Goal: Task Accomplishment & Management: Manage account settings

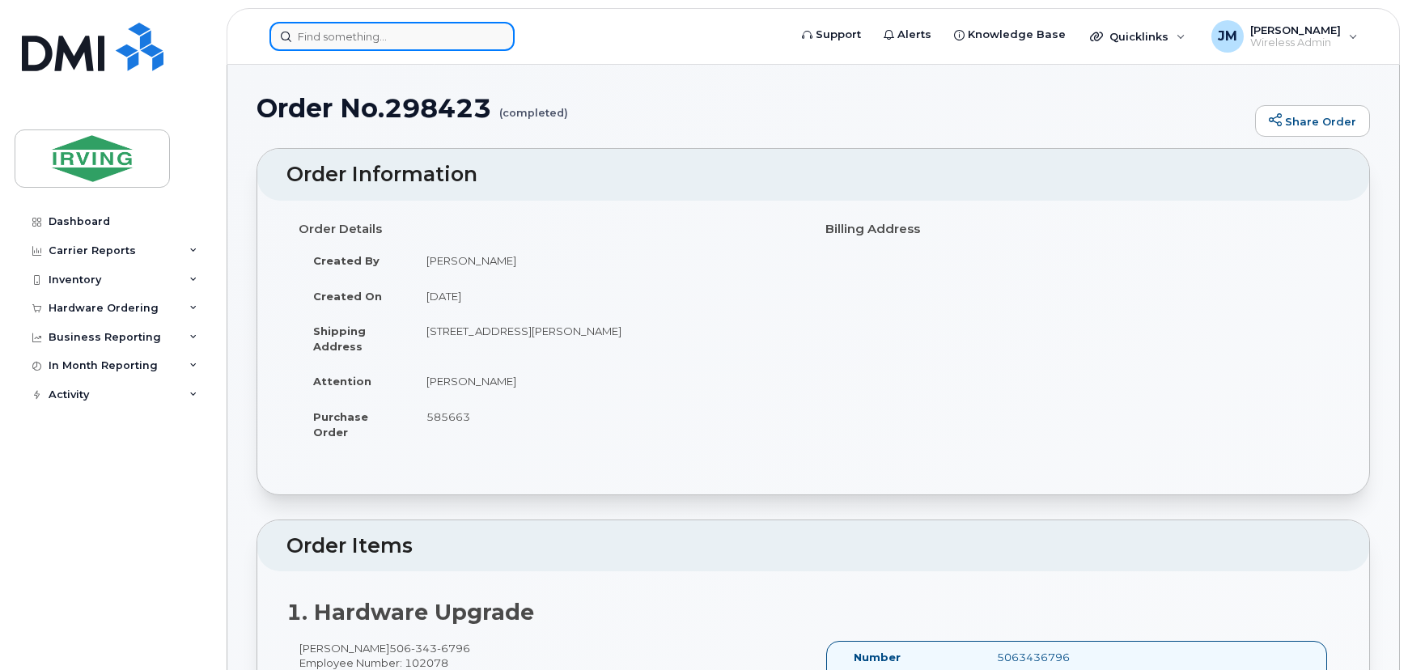
click at [305, 34] on input at bounding box center [391, 36] width 245 height 29
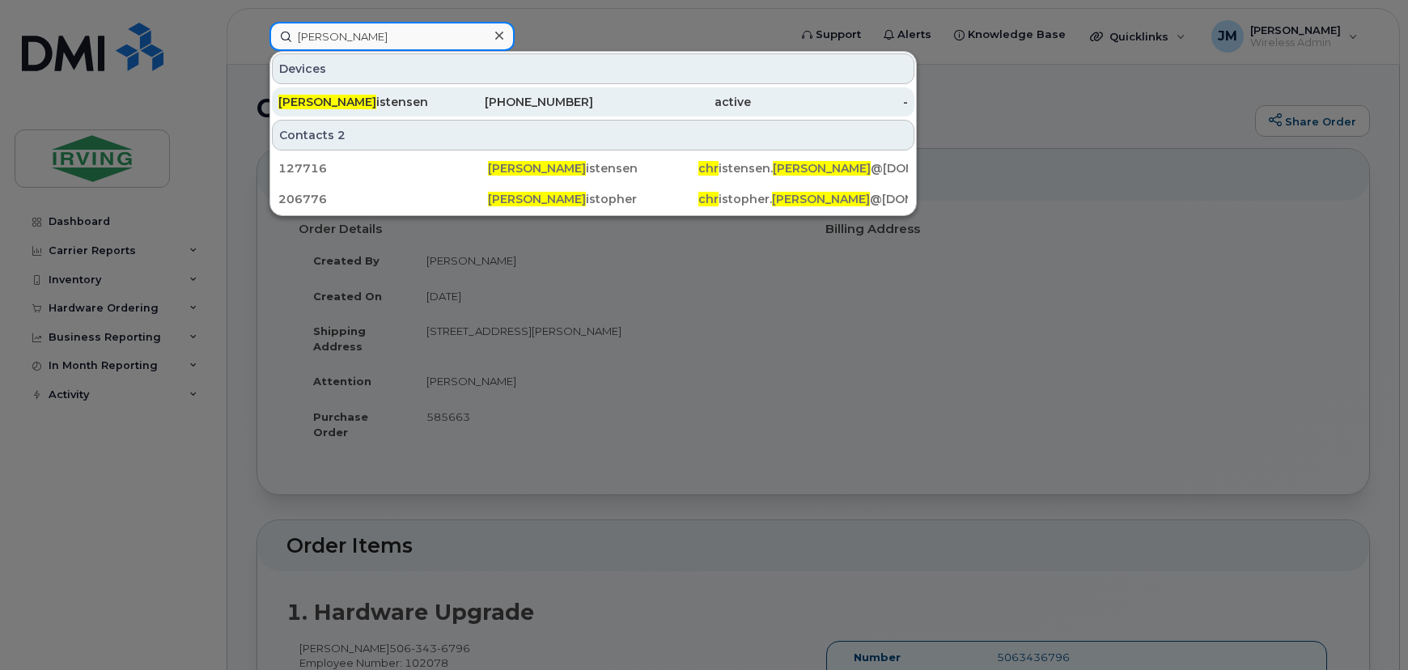
type input "ryan chr"
click at [342, 101] on div "Ryan Chr istensen" at bounding box center [357, 102] width 158 height 16
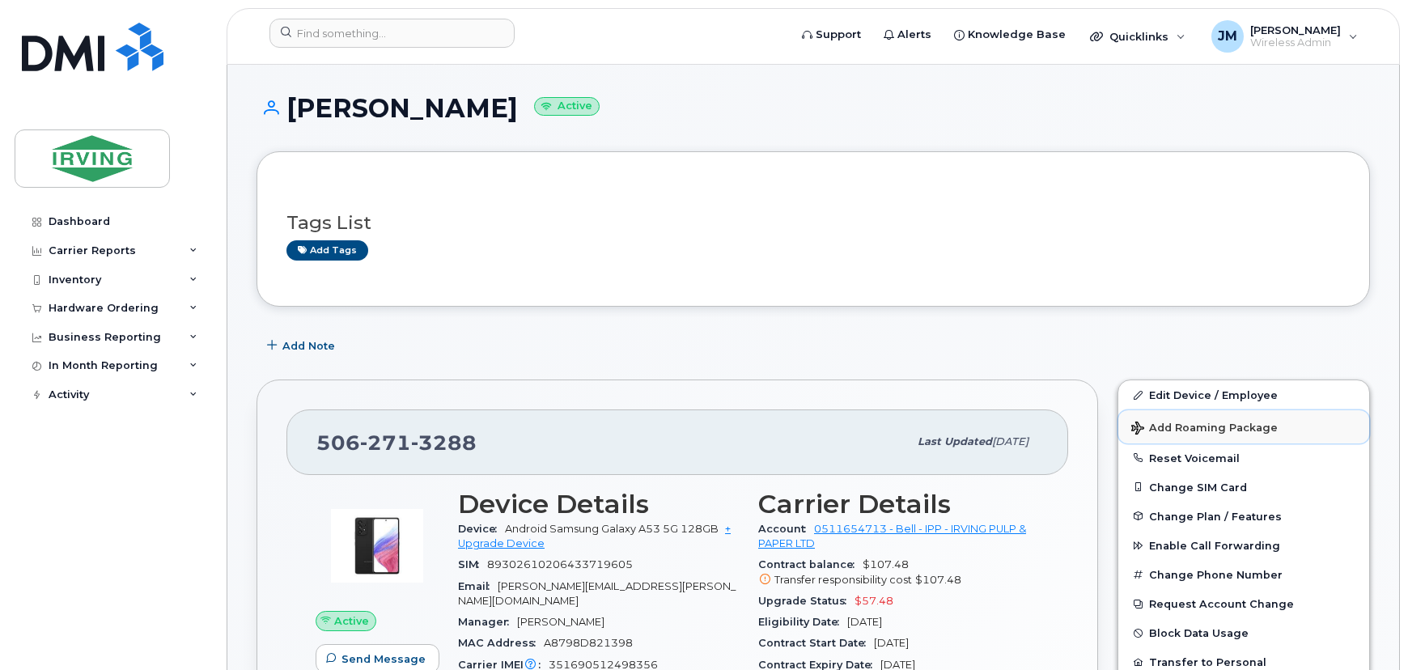
click at [1217, 430] on span "Add Roaming Package" at bounding box center [1204, 428] width 146 height 15
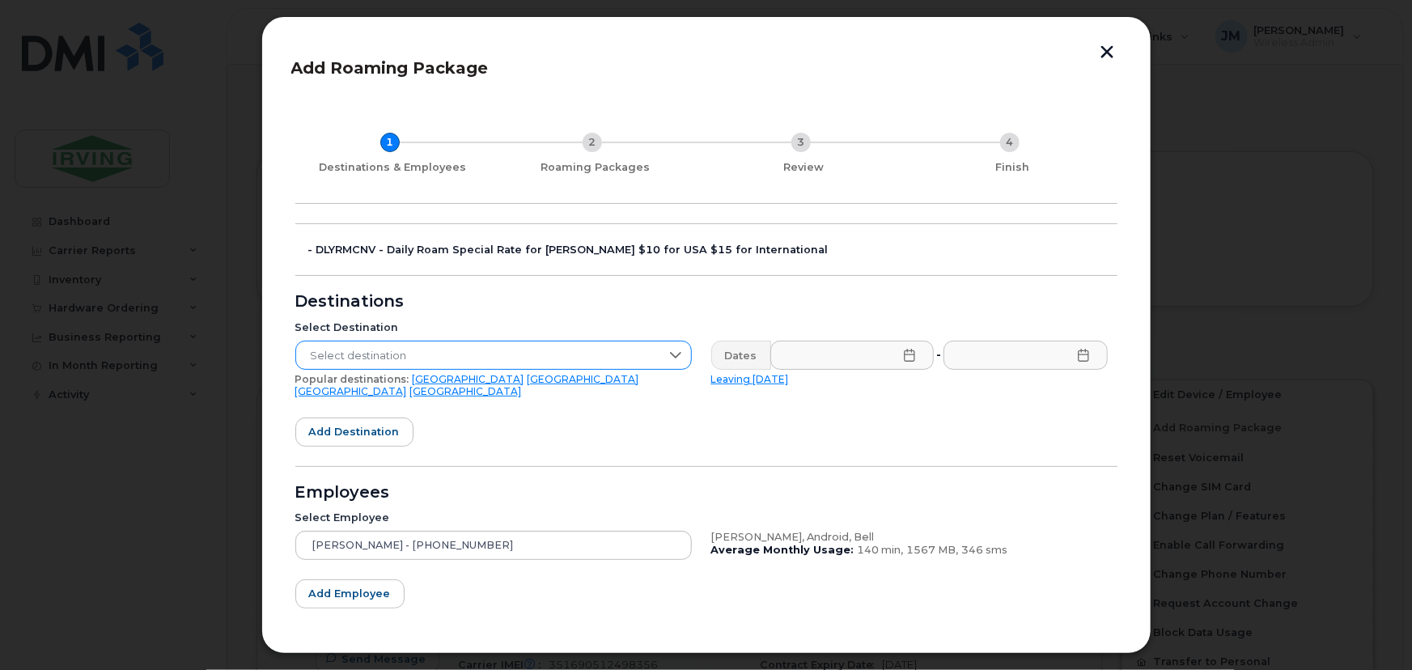
click at [401, 347] on span "Select destination" at bounding box center [478, 355] width 364 height 29
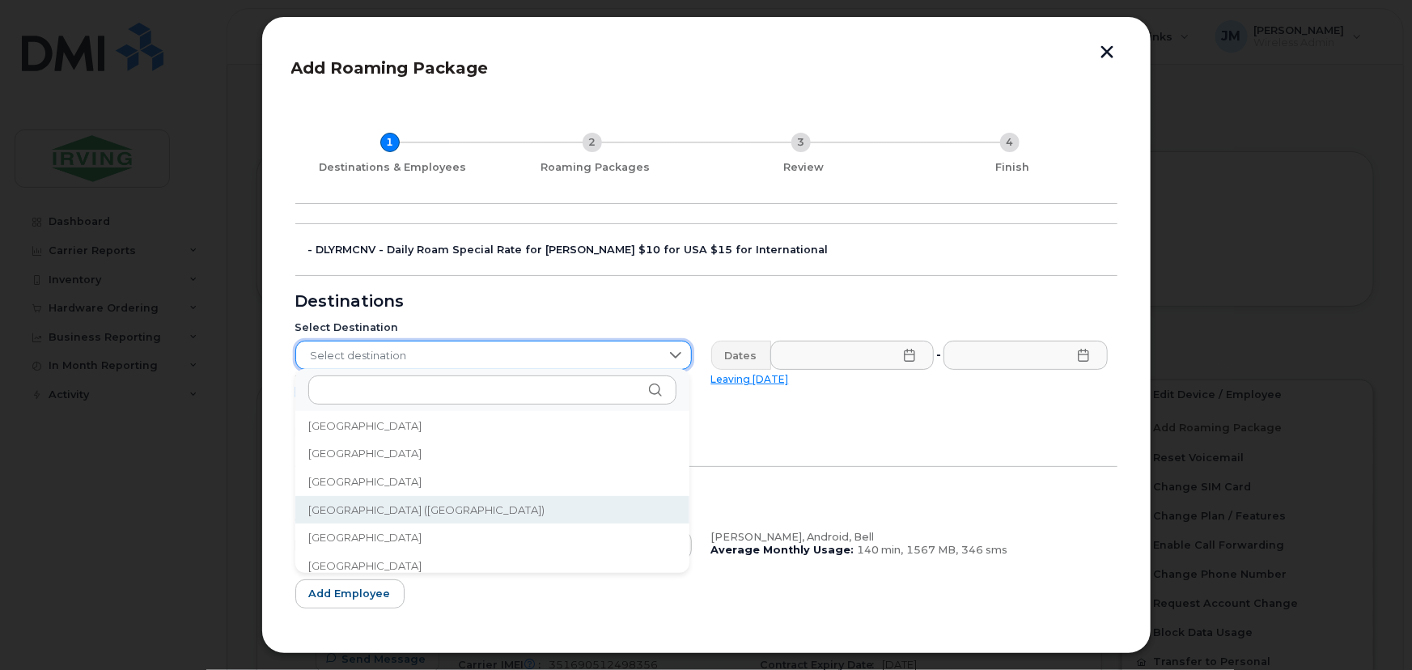
scroll to position [5437, 0]
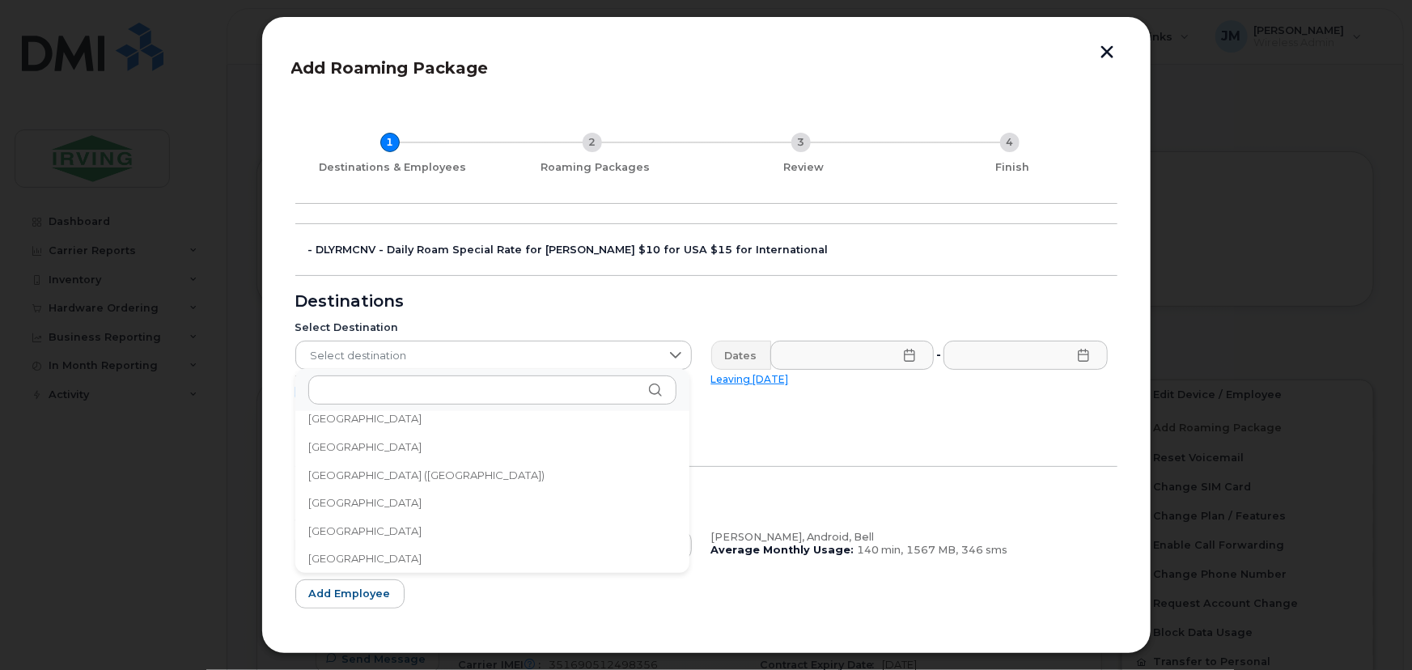
click at [406, 477] on span "United States of America (USA)" at bounding box center [426, 475] width 237 height 15
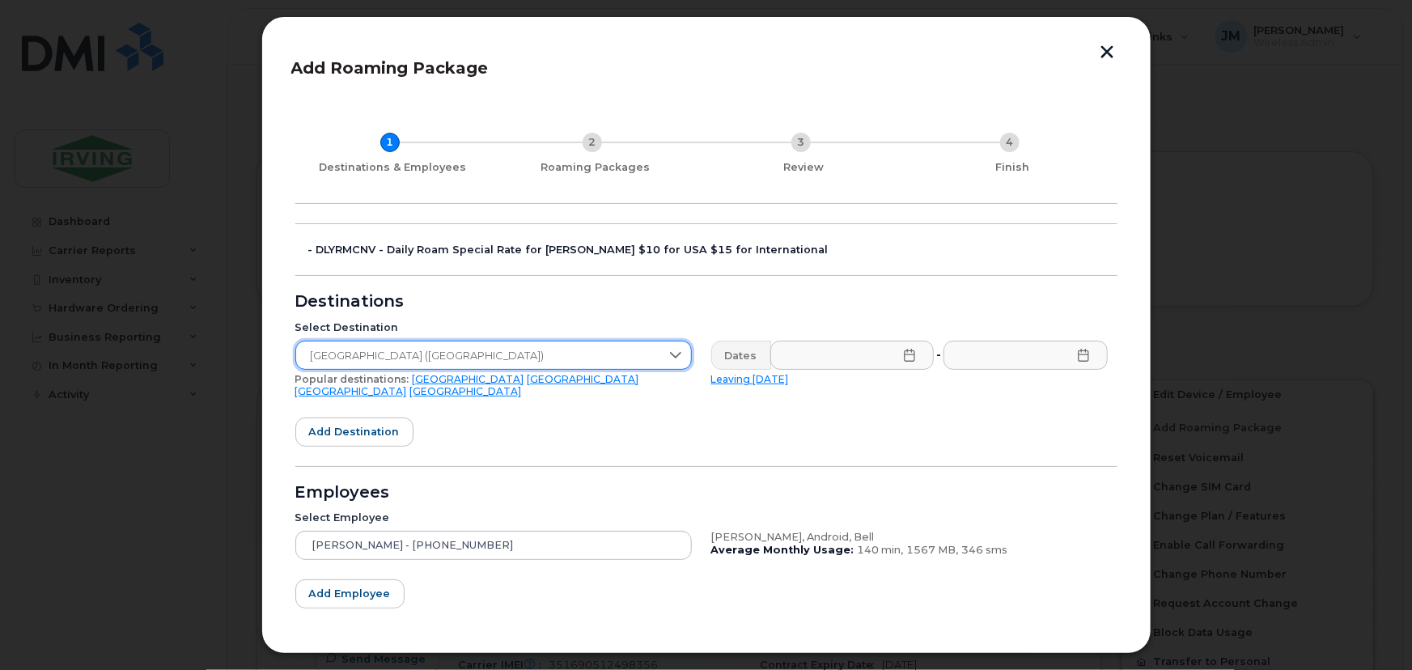
click at [906, 359] on icon at bounding box center [909, 355] width 13 height 13
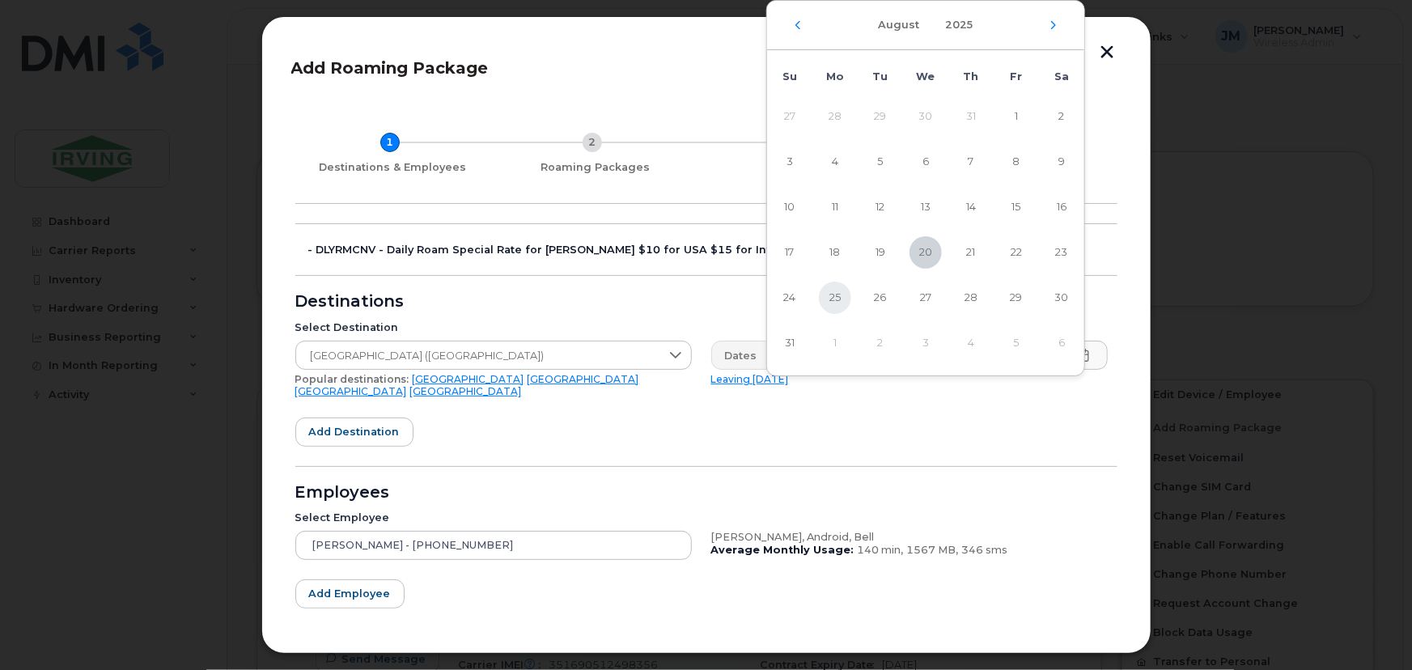
click at [836, 302] on span "25" at bounding box center [835, 298] width 32 height 32
type input "08/25/2025"
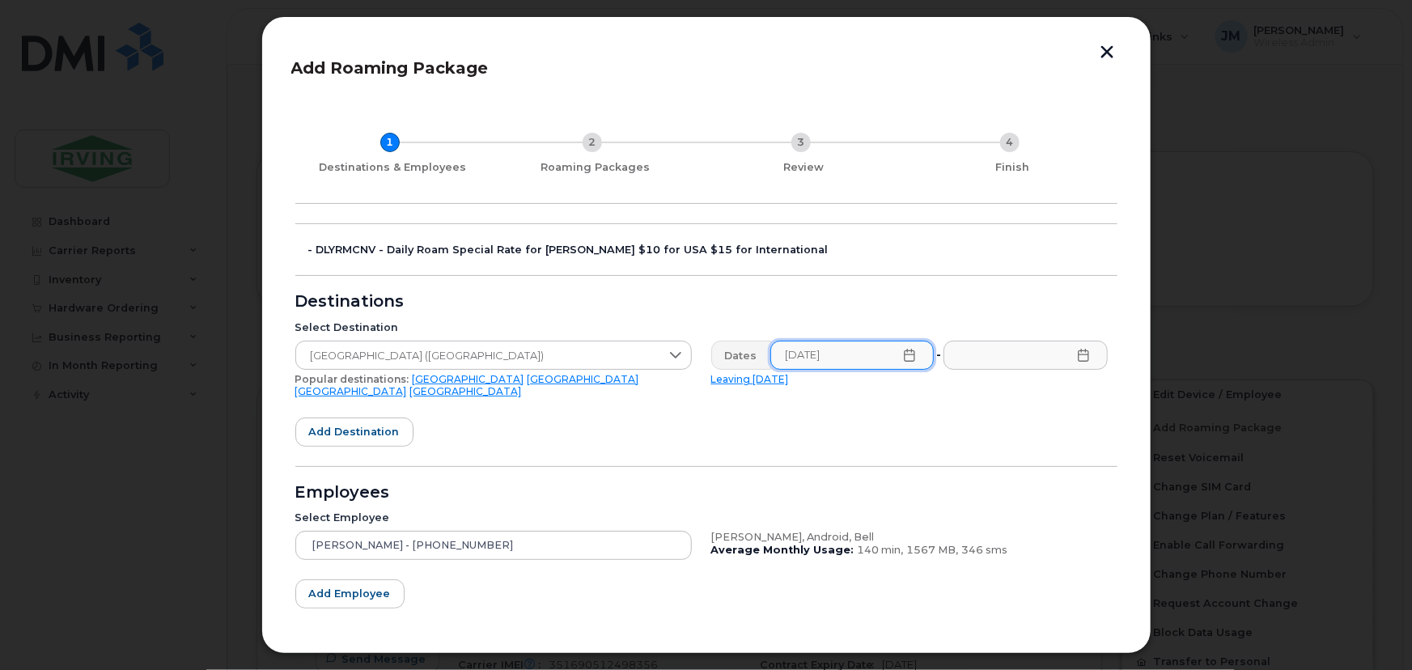
click at [1080, 358] on icon at bounding box center [1083, 355] width 13 height 13
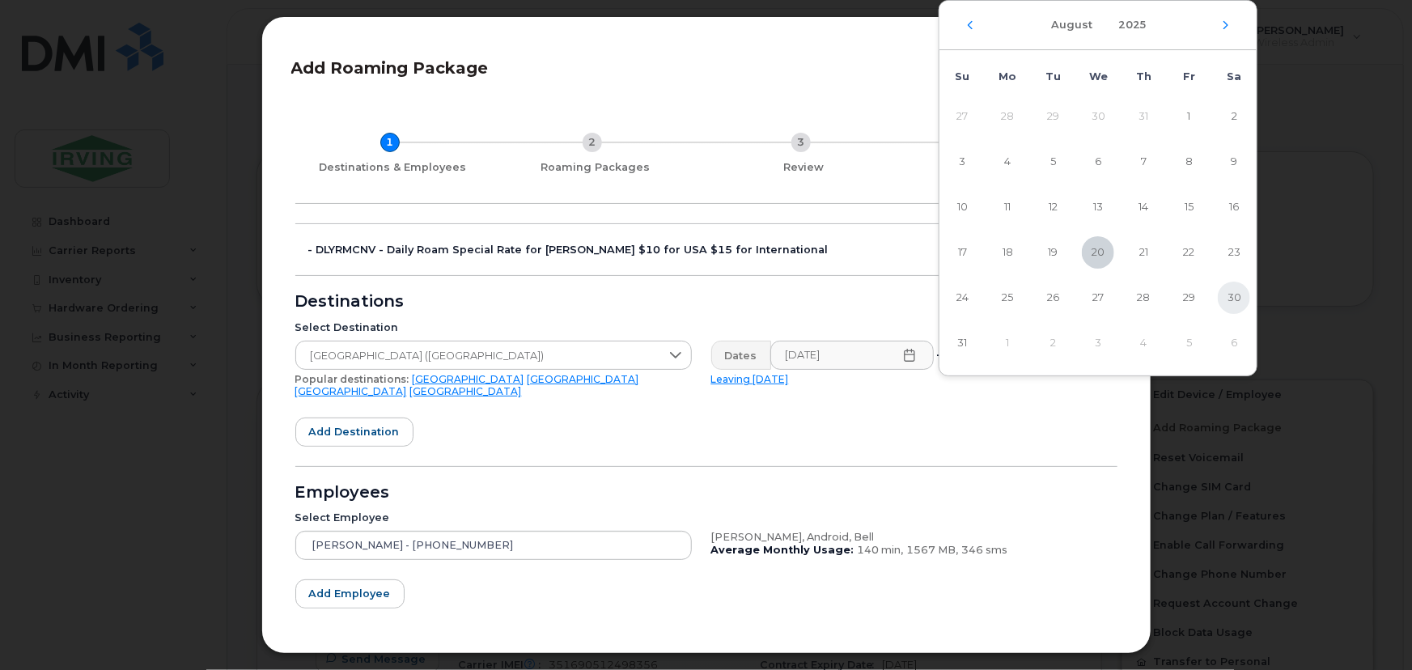
click at [1227, 299] on span "30" at bounding box center [1233, 298] width 32 height 32
type input "08/30/2025"
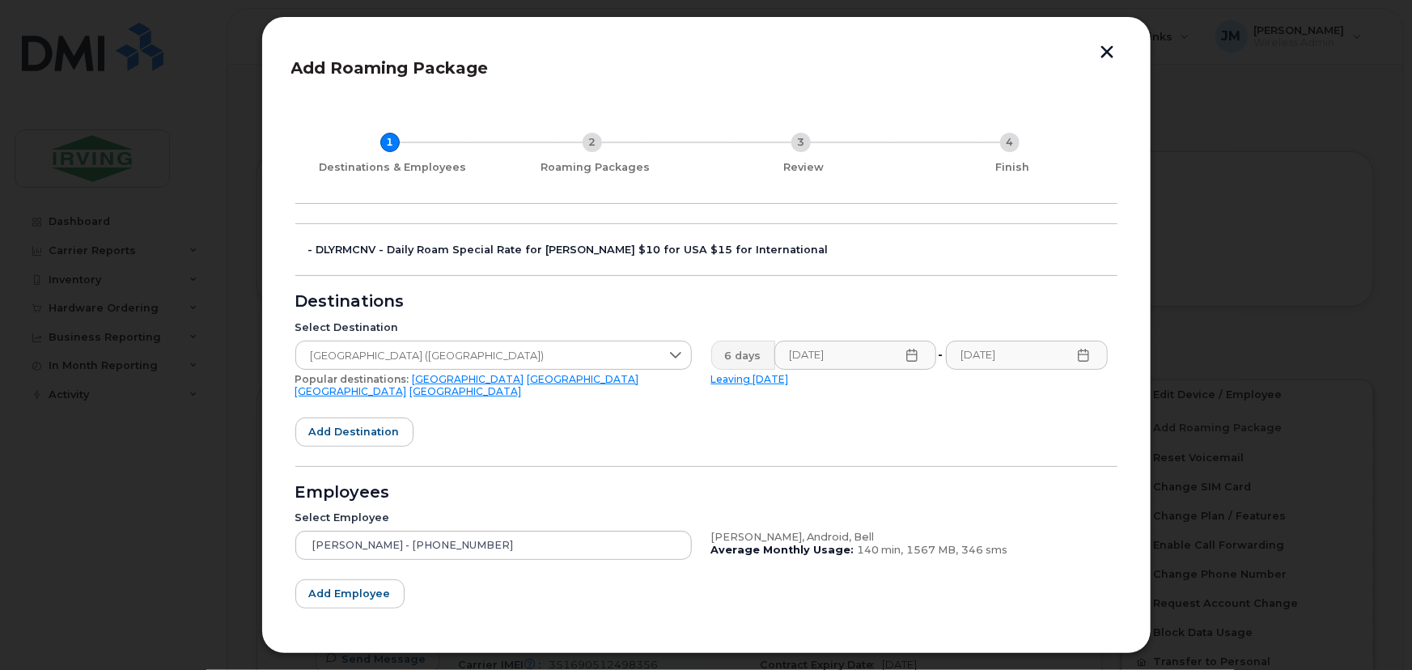
click at [604, 443] on form "- DLYRMCNV - Daily Roam Special Rate for JD Irving $10 for USA $15 for Internat…" at bounding box center [706, 459] width 822 height 473
click at [372, 586] on span "Add employee" at bounding box center [350, 593] width 82 height 15
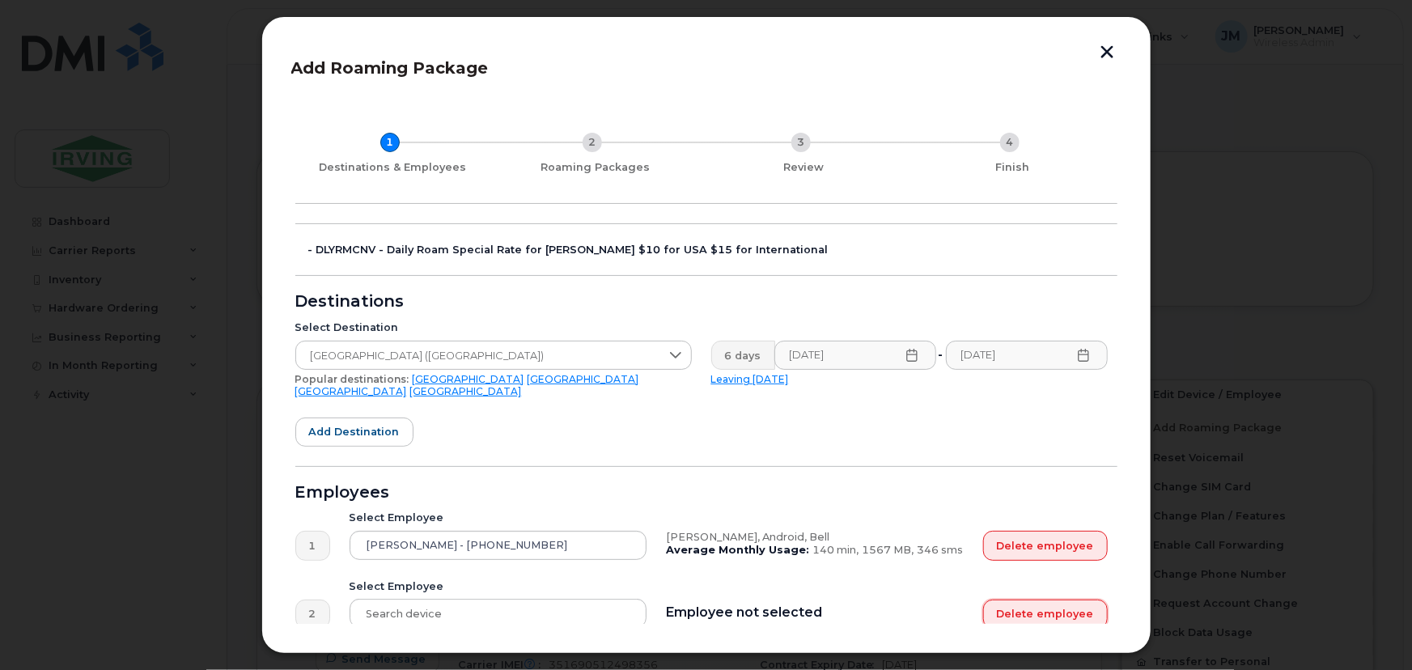
click at [1035, 599] on button "Delete employee" at bounding box center [1045, 613] width 125 height 29
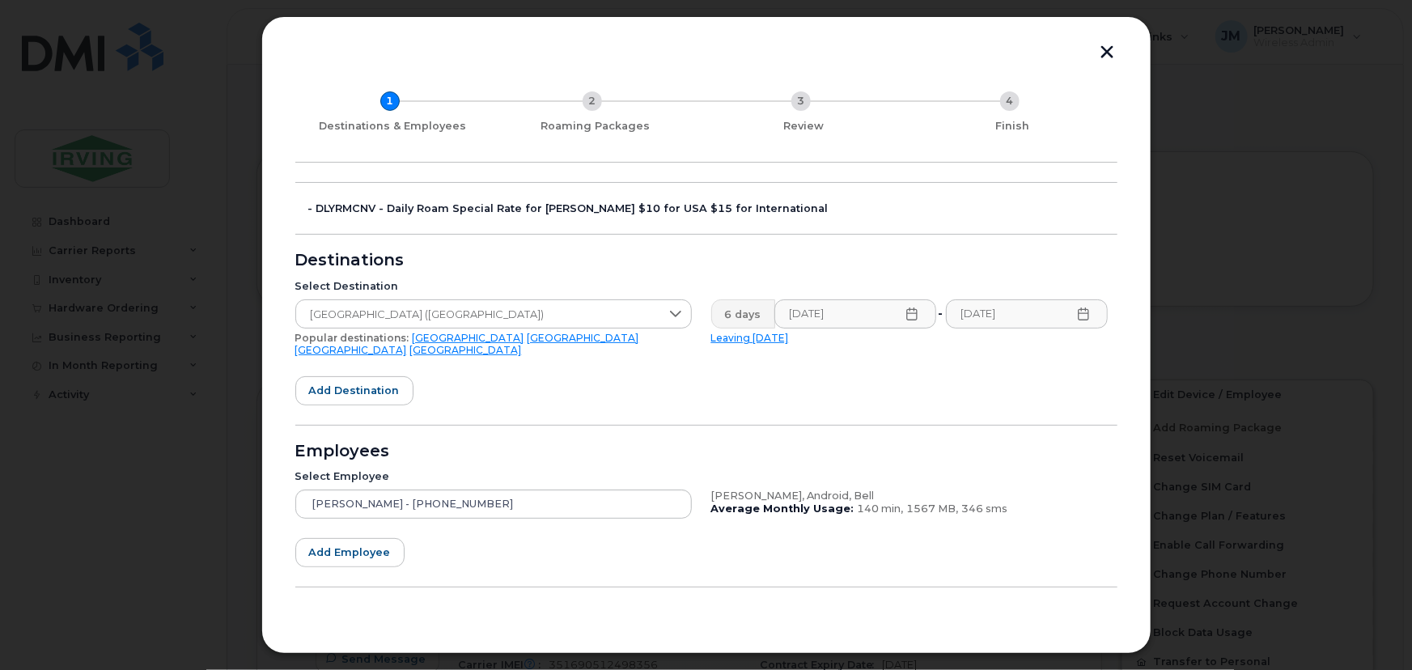
scroll to position [64, 0]
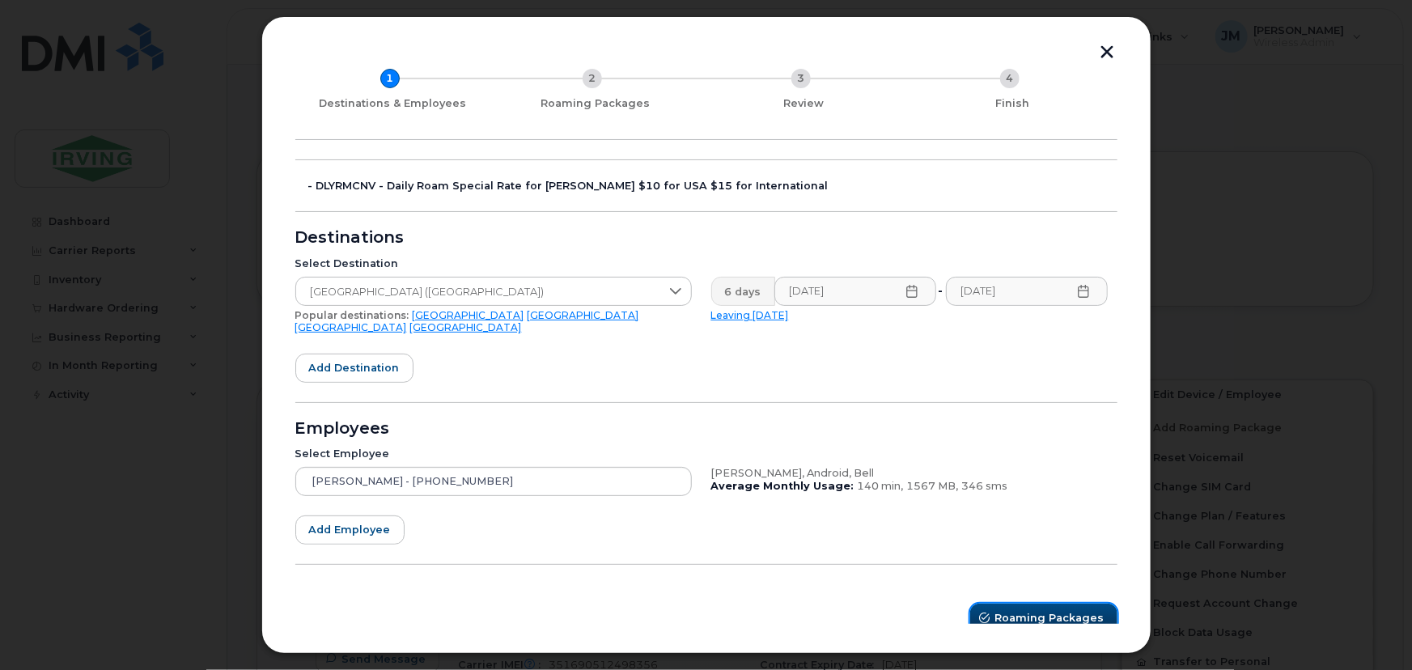
click at [1044, 610] on span "Roaming Packages" at bounding box center [1049, 617] width 109 height 15
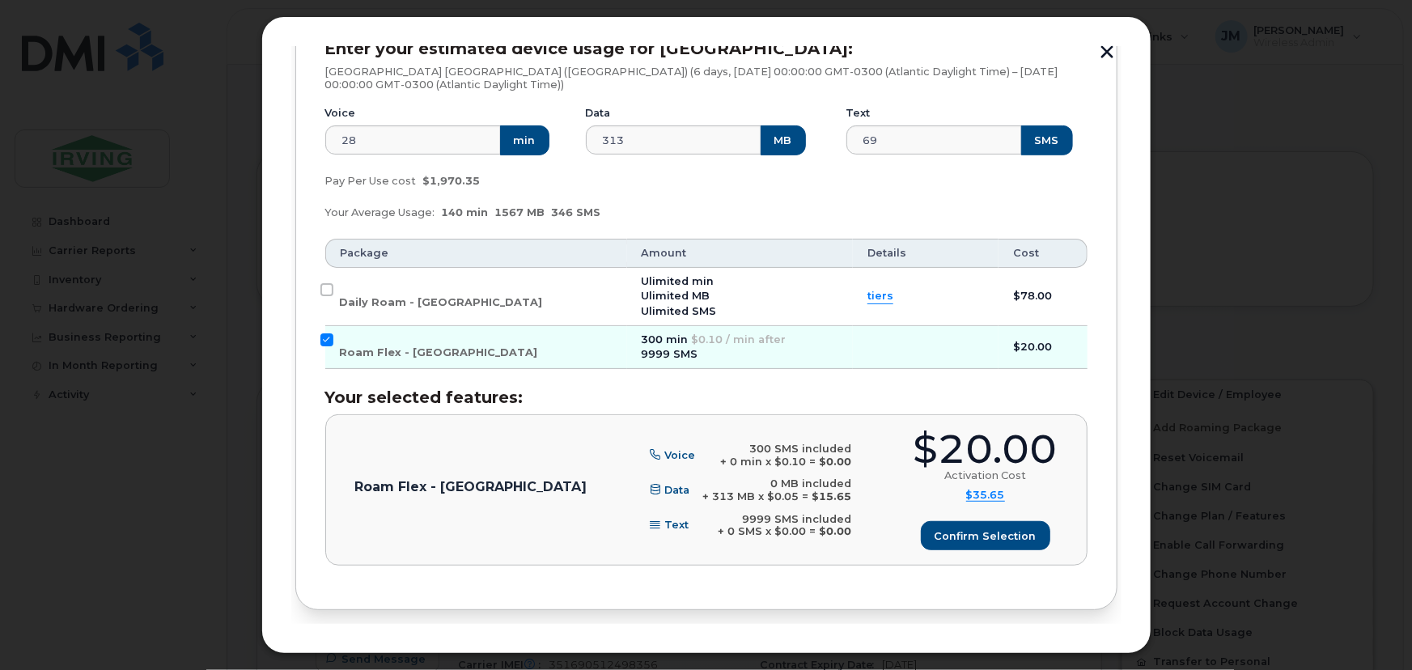
scroll to position [317, 0]
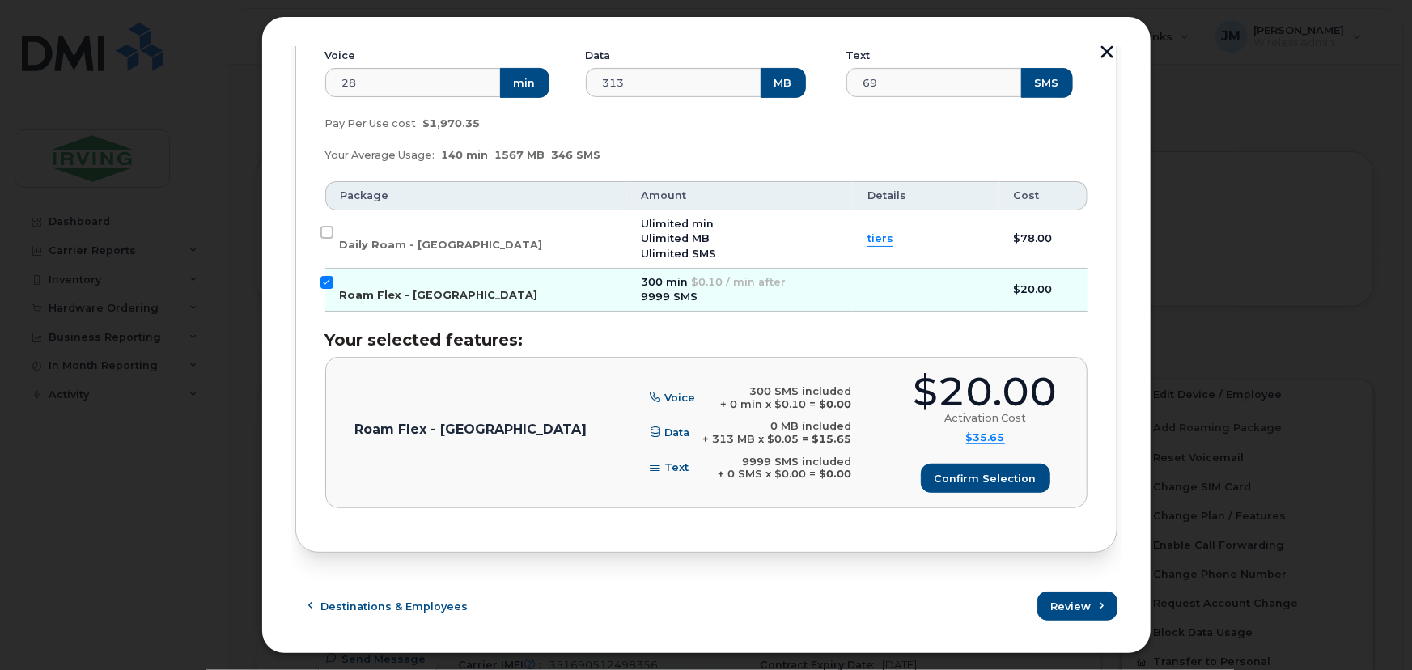
click at [323, 279] on input "Roam Flex - USA" at bounding box center [326, 282] width 13 height 13
checkbox input "false"
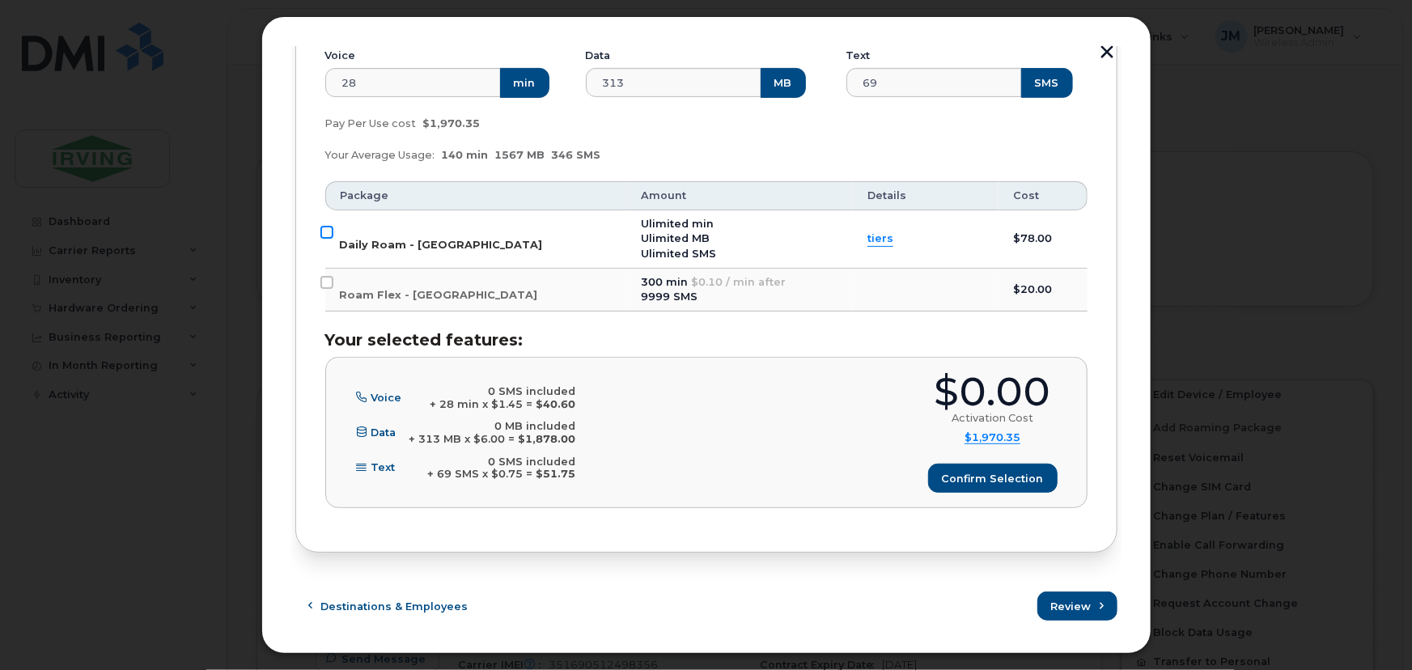
click at [330, 229] on input "Daily Roam - USA" at bounding box center [326, 232] width 13 height 13
checkbox input "true"
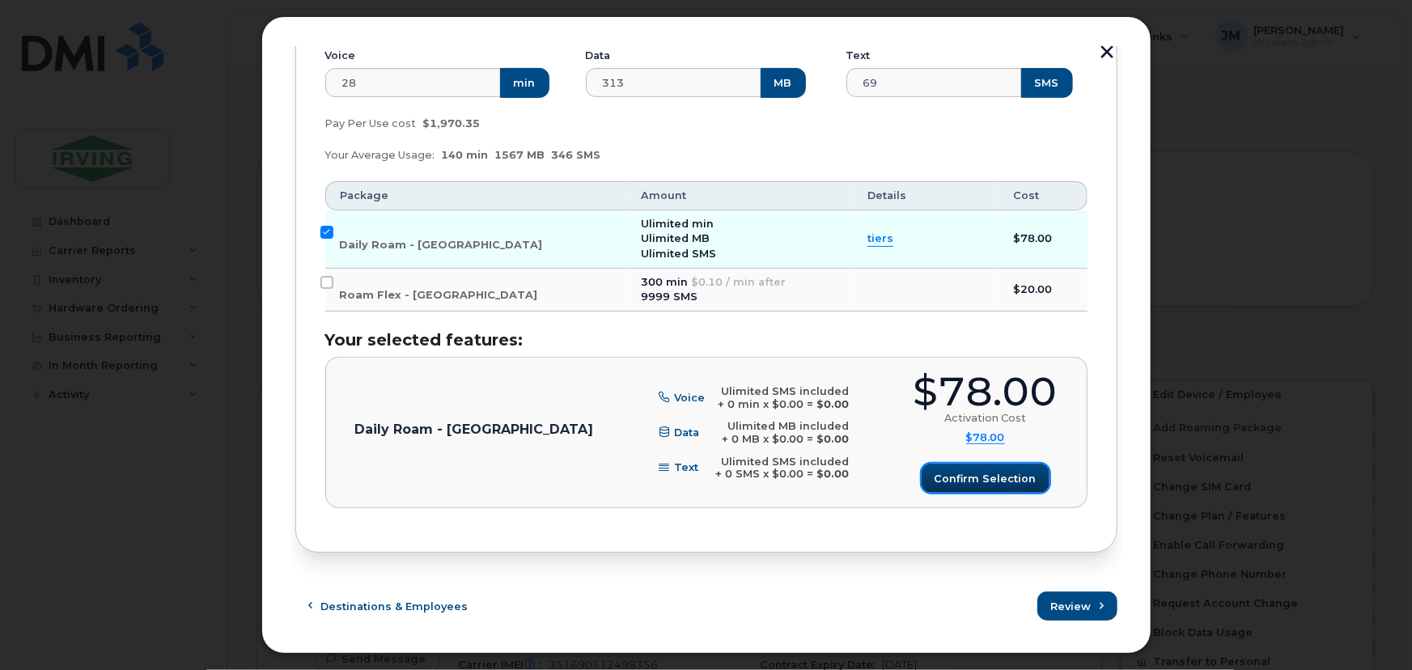
click at [986, 480] on span "Confirm selection" at bounding box center [985, 478] width 102 height 15
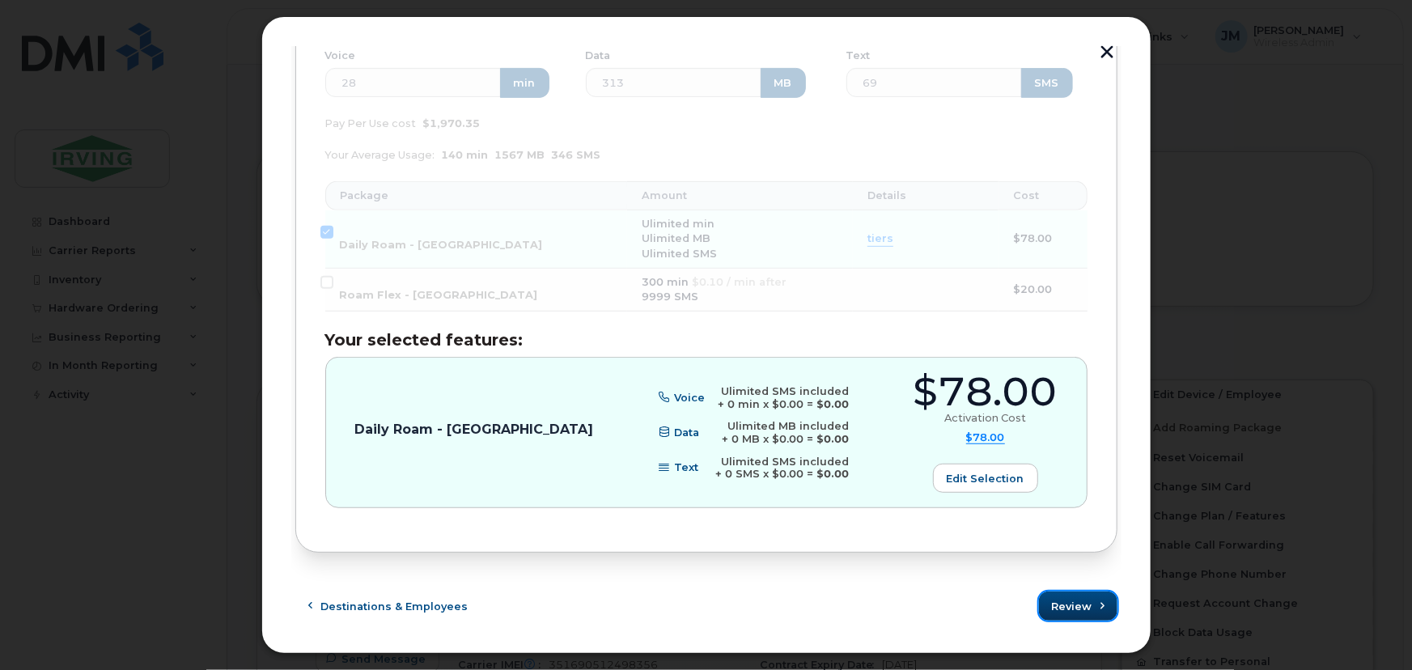
click at [1076, 607] on span "Review" at bounding box center [1072, 606] width 40 height 15
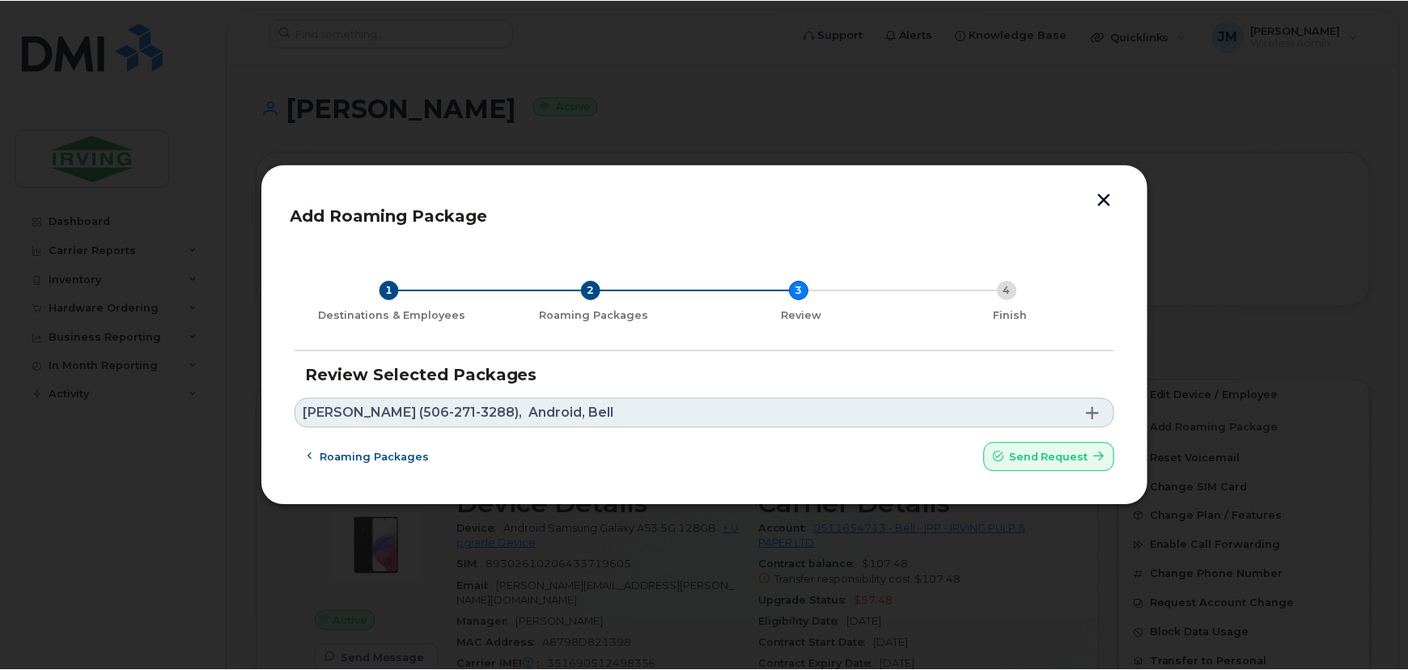
scroll to position [0, 0]
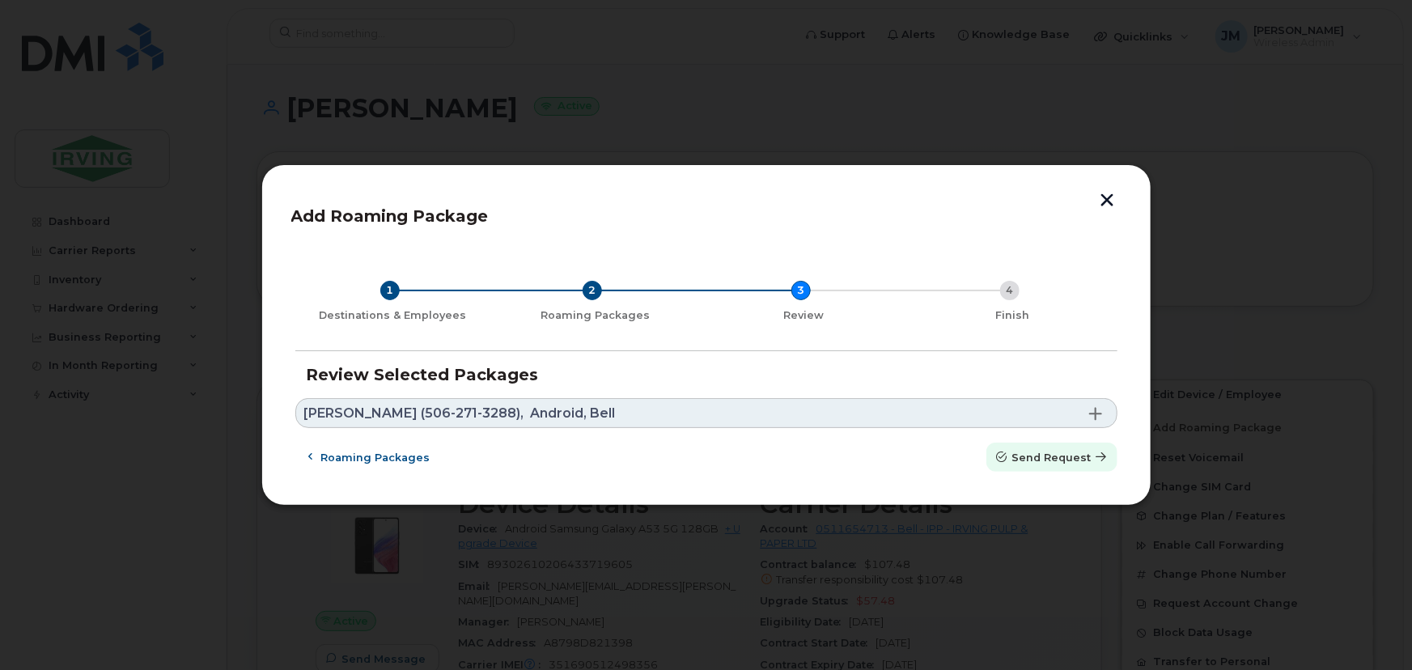
drag, startPoint x: 1087, startPoint y: 461, endPoint x: 789, endPoint y: 53, distance: 505.9
click at [1086, 461] on span "Send request" at bounding box center [1051, 457] width 79 height 15
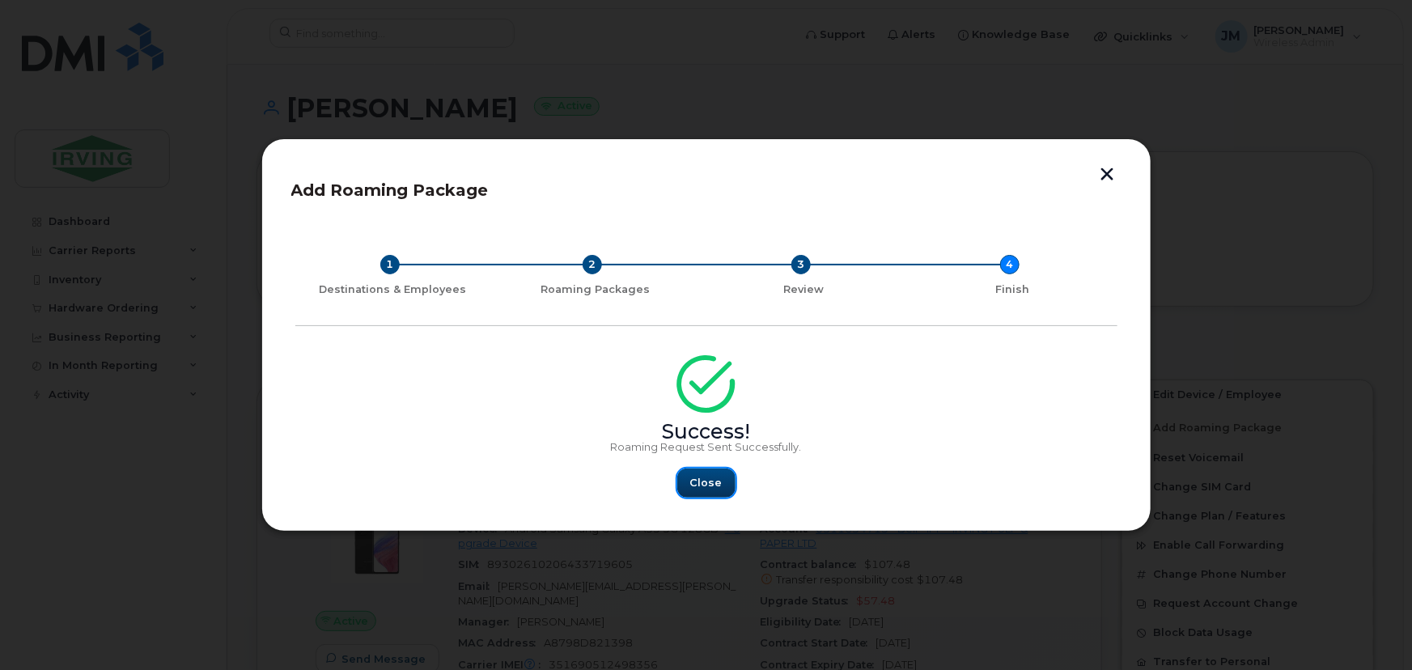
click at [718, 485] on span "Close" at bounding box center [706, 482] width 32 height 15
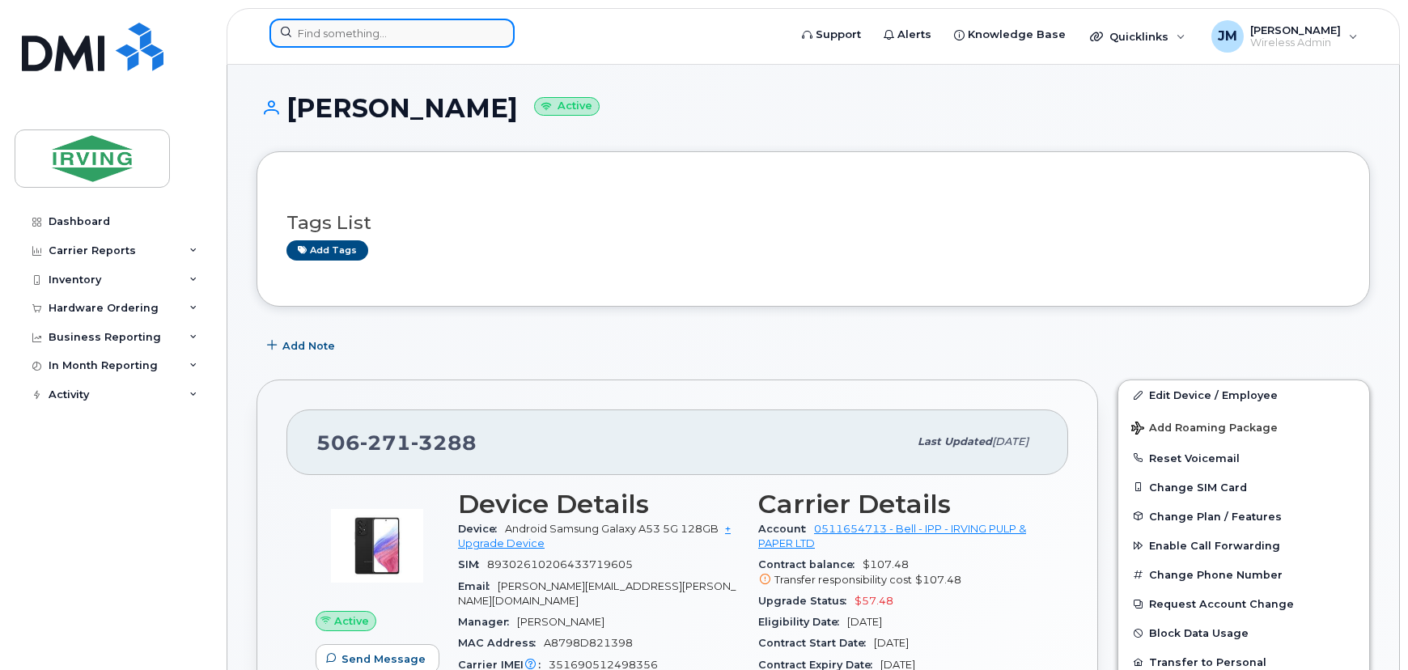
click at [379, 34] on input at bounding box center [391, 33] width 245 height 29
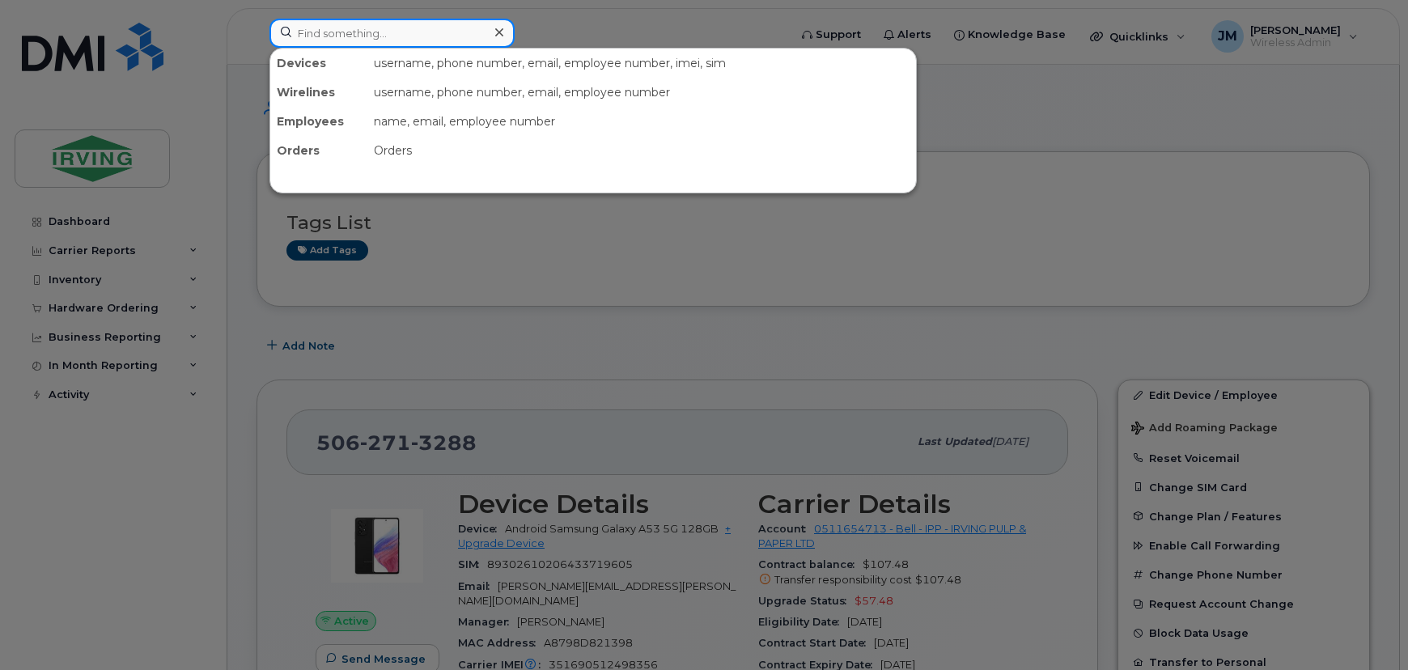
paste input "506-271-0808"
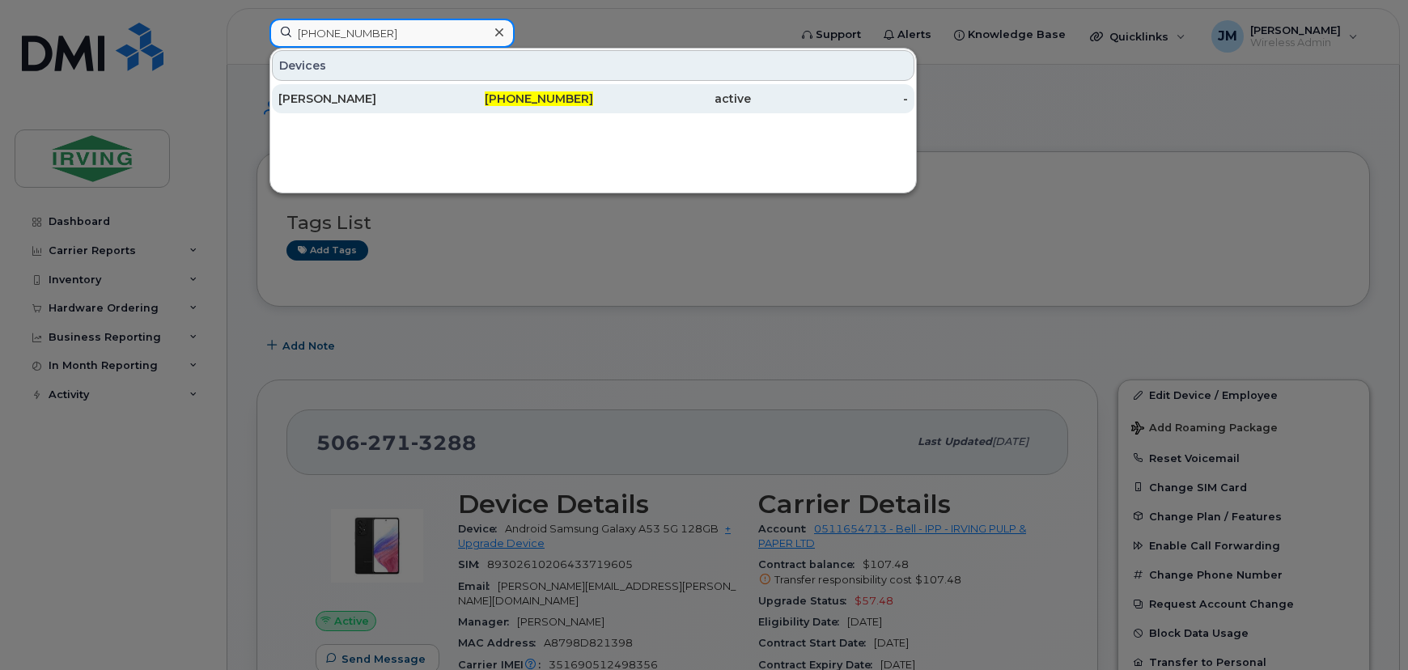
type input "506-271-0808"
click at [370, 92] on div "[PERSON_NAME]" at bounding box center [357, 99] width 158 height 16
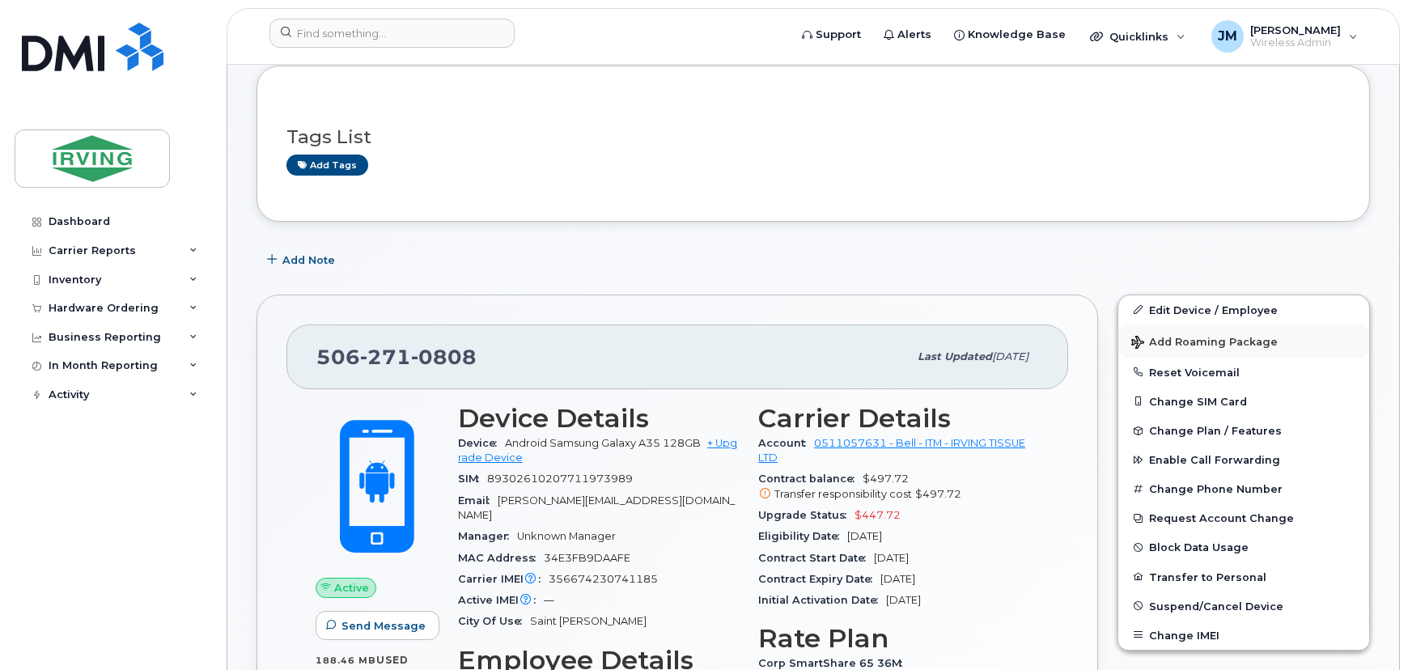
scroll to position [146, 0]
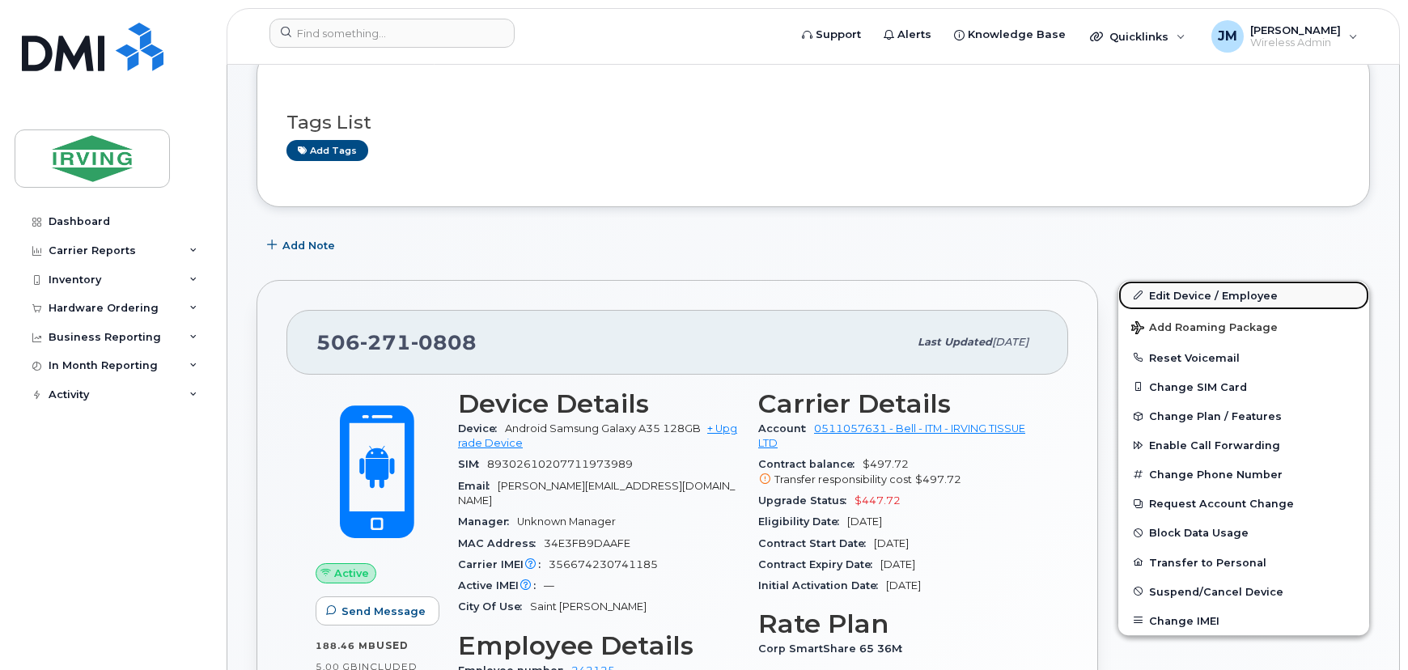
click at [1219, 302] on link "Edit Device / Employee" at bounding box center [1243, 295] width 251 height 29
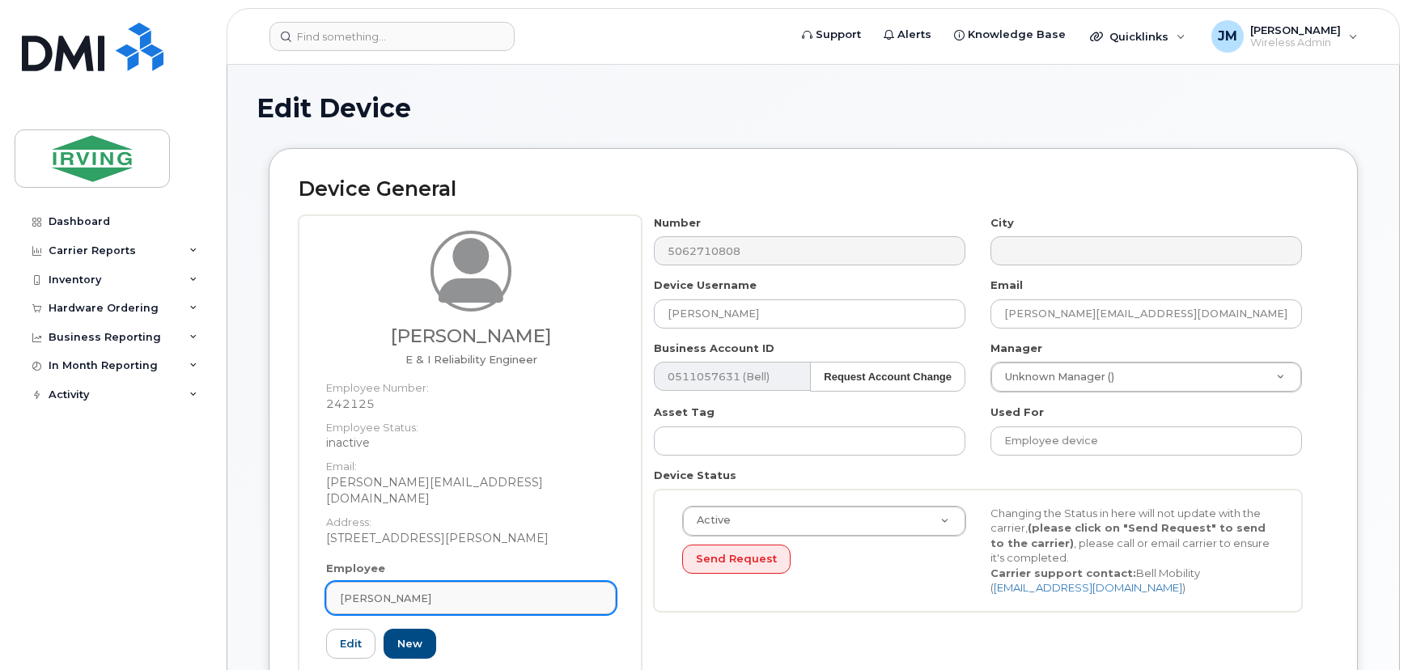
click at [445, 591] on div "[PERSON_NAME]" at bounding box center [471, 598] width 262 height 15
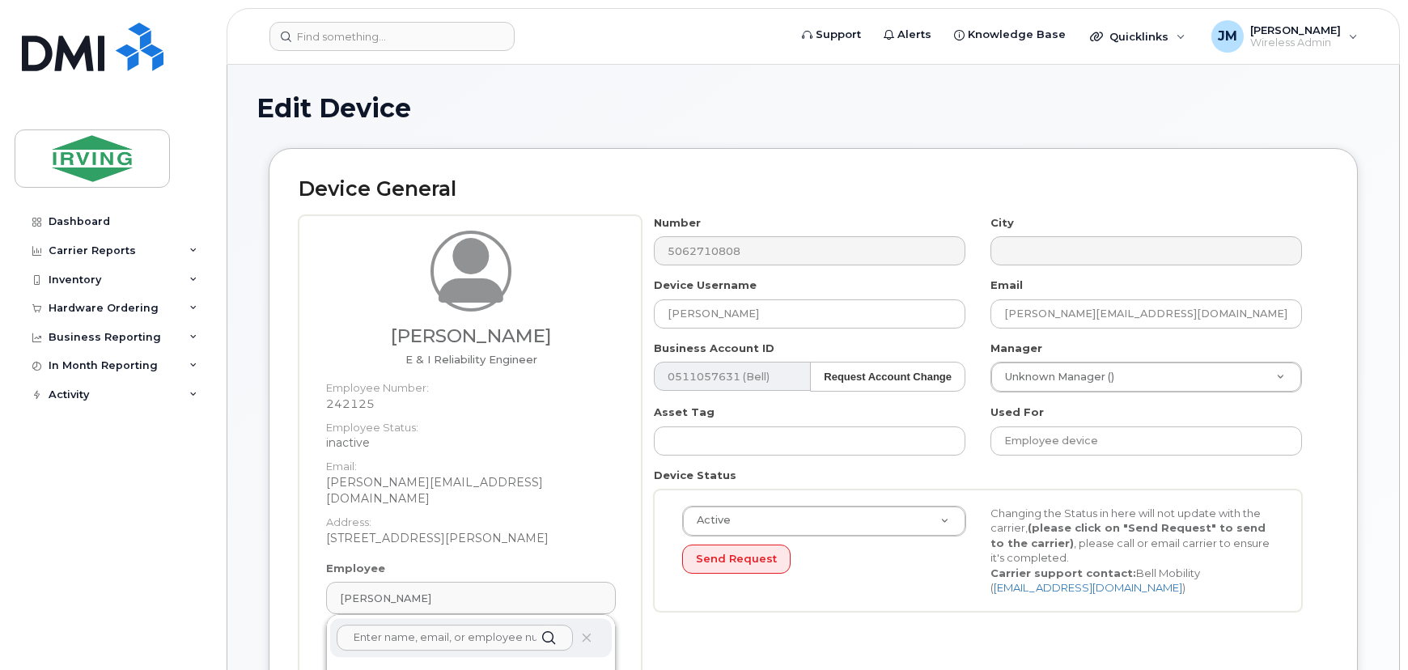
click at [455, 624] on input "text" at bounding box center [455, 637] width 236 height 26
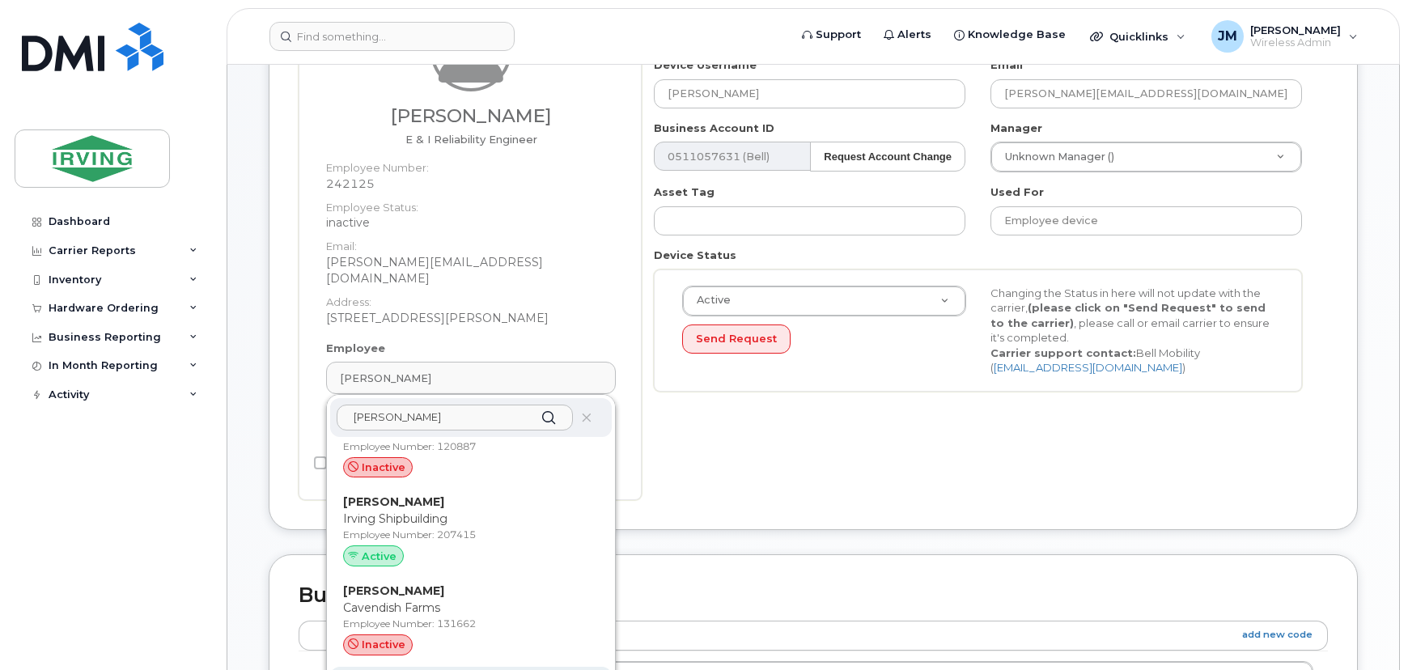
scroll to position [294, 0]
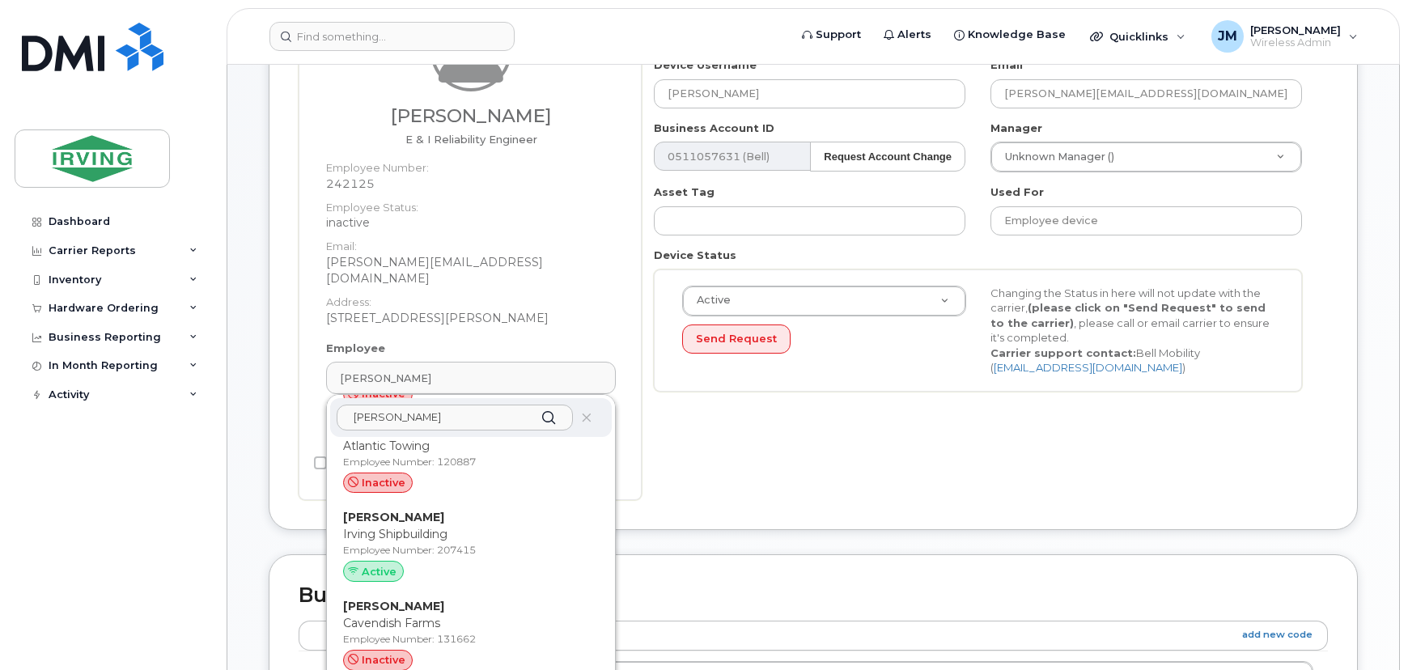
type input "Jordan S"
click at [175, 582] on div "Dashboard Carrier Reports Monthly Billing Roaming Reports Suspended Devices Sus…" at bounding box center [115, 426] width 200 height 438
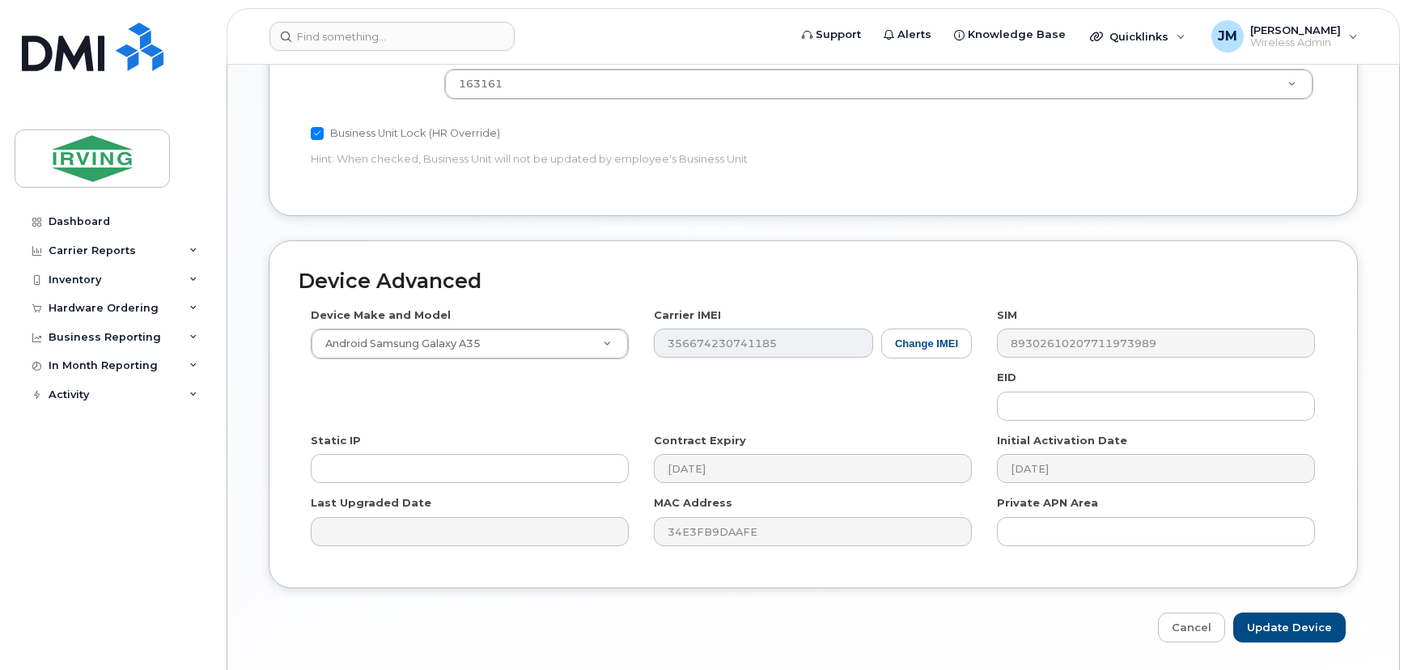
scroll to position [847, 0]
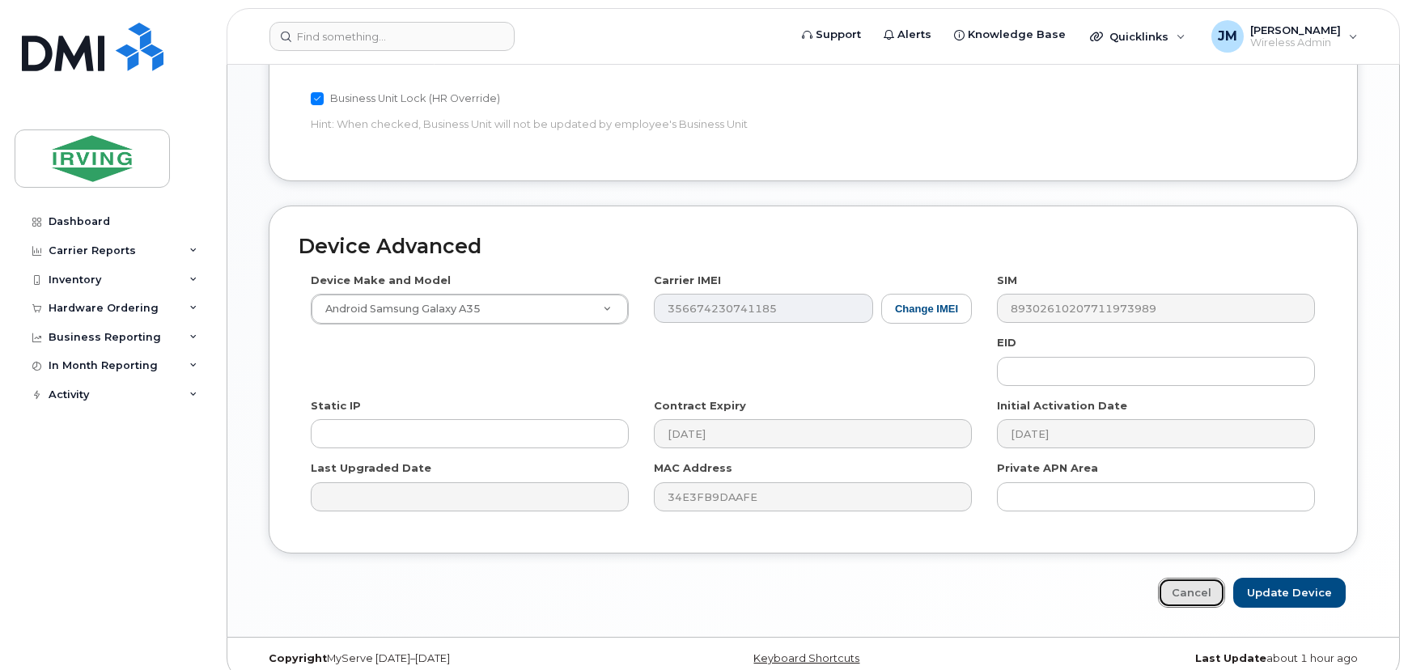
drag, startPoint x: 1208, startPoint y: 578, endPoint x: 718, endPoint y: 434, distance: 510.4
click at [1208, 578] on link "Cancel" at bounding box center [1191, 593] width 67 height 30
